Goal: Navigation & Orientation: Find specific page/section

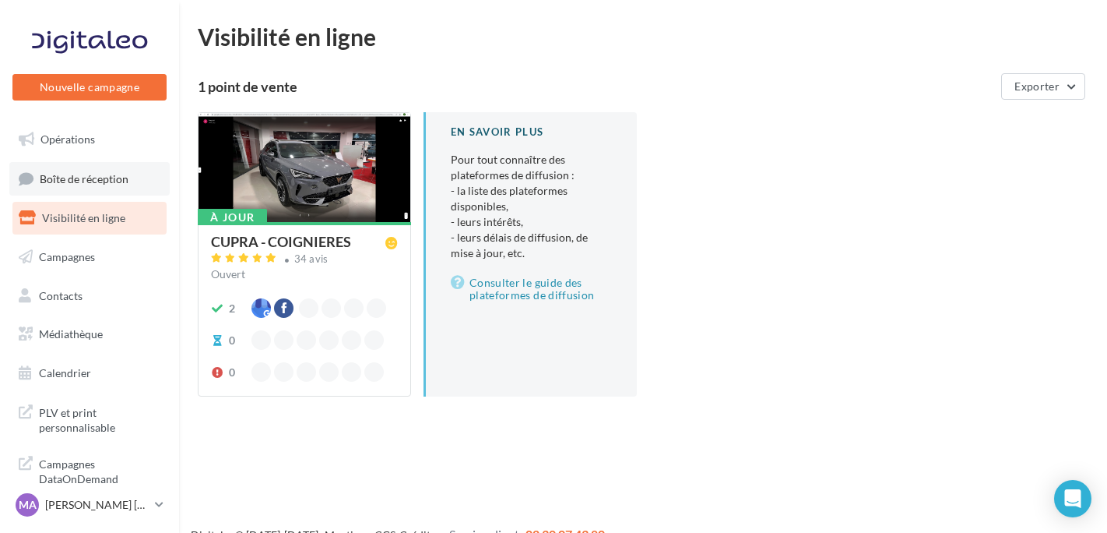
click at [90, 185] on span "Boîte de réception" at bounding box center [84, 177] width 89 height 13
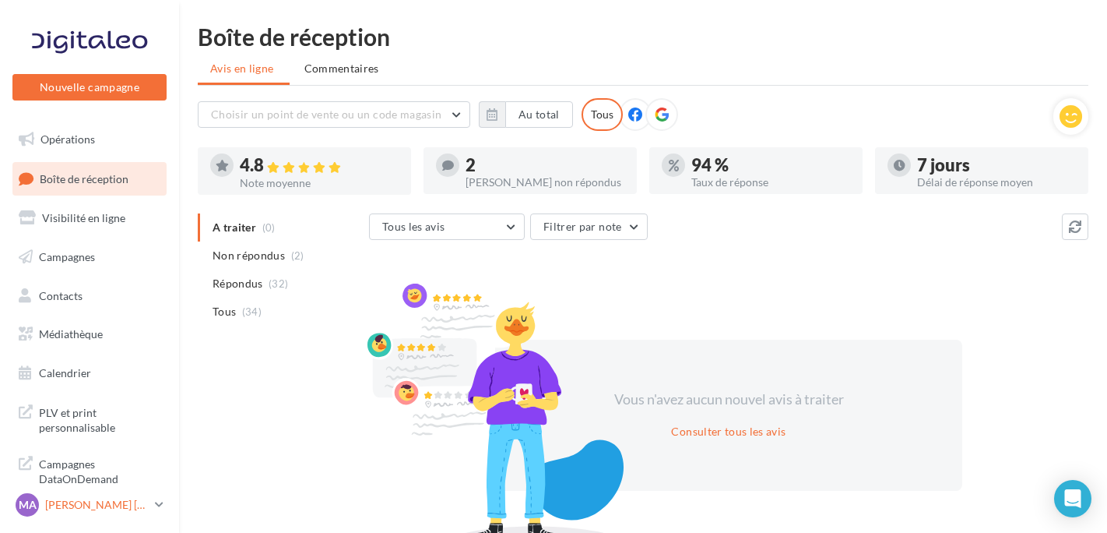
click at [77, 512] on div "MA [PERSON_NAME] [PERSON_NAME] cupra_coignieres" at bounding box center [82, 504] width 133 height 23
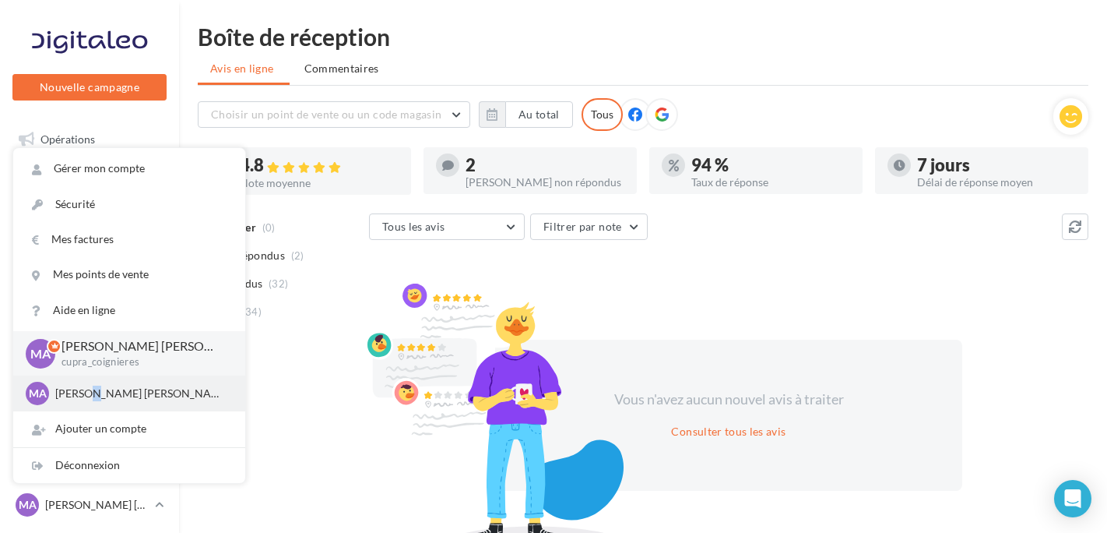
click at [90, 402] on div "MA [PERSON_NAME] [PERSON_NAME] SEAT-COIGNIERES" at bounding box center [129, 393] width 207 height 23
